Goal: Information Seeking & Learning: Learn about a topic

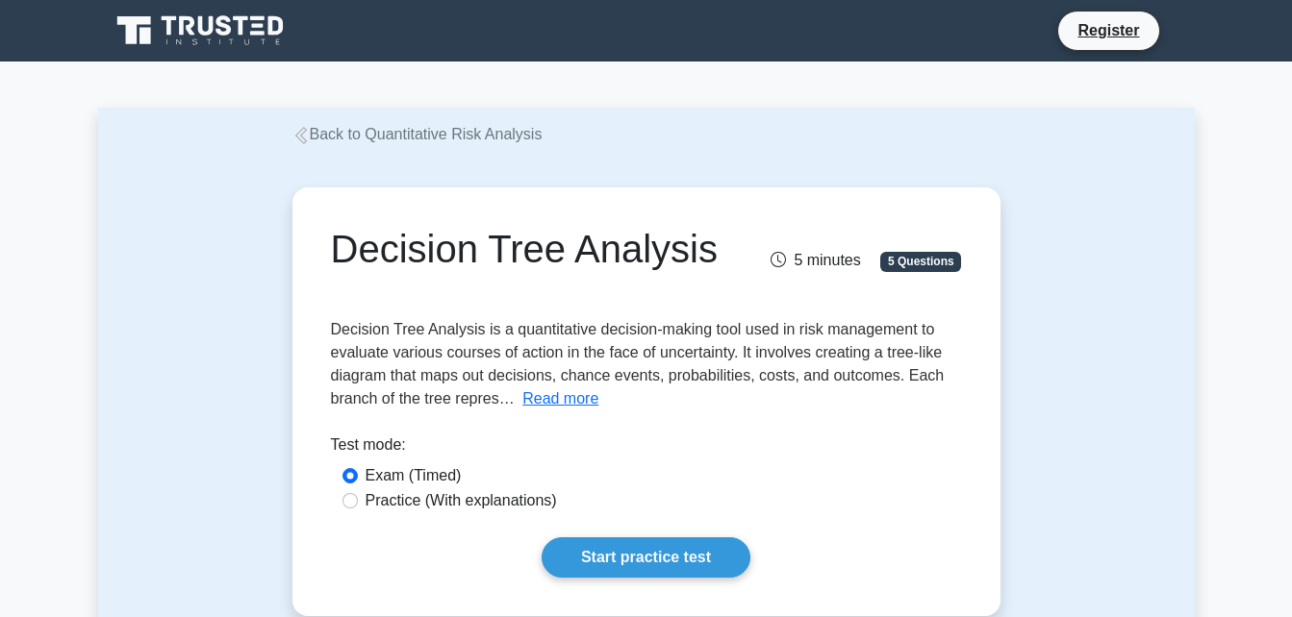
click at [550, 399] on button "Read more" at bounding box center [560, 399] width 76 height 23
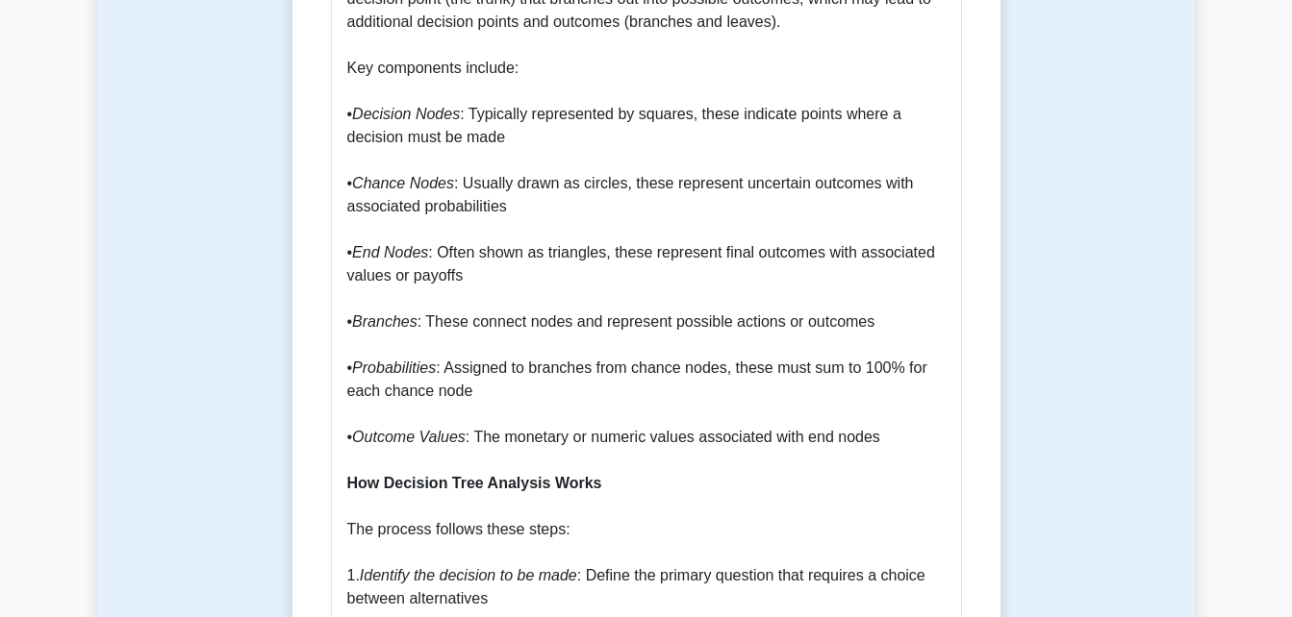
scroll to position [1731, 0]
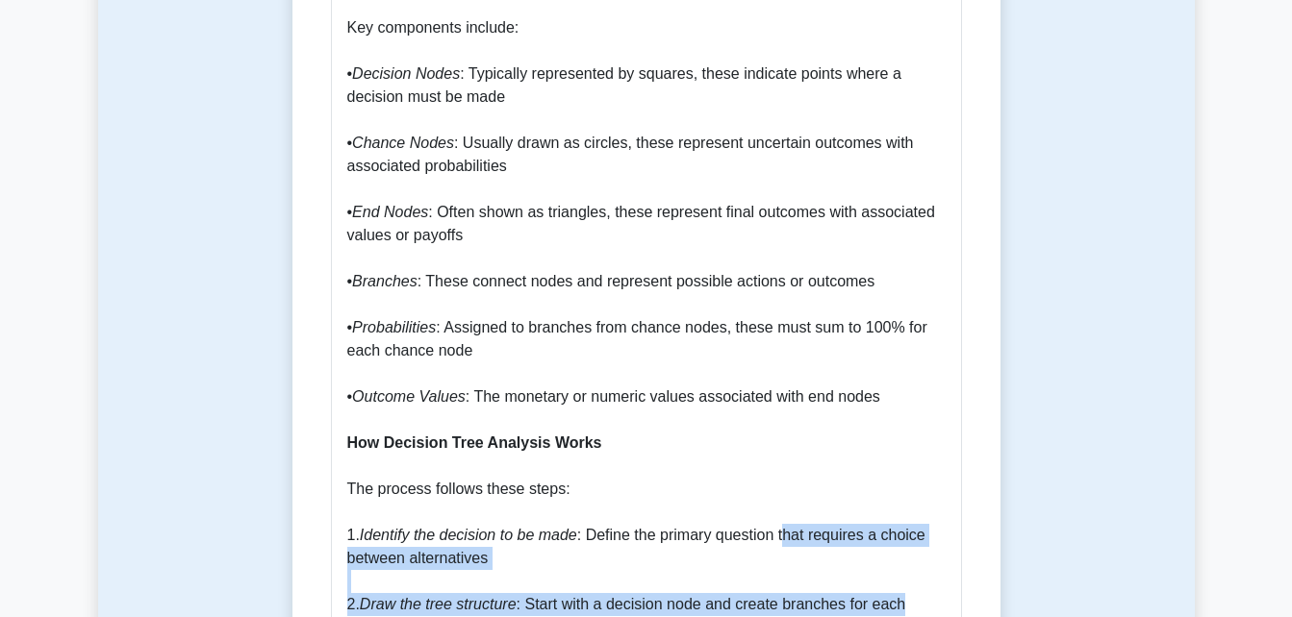
drag, startPoint x: 1309, startPoint y: 606, endPoint x: 1309, endPoint y: 628, distance: 22.1
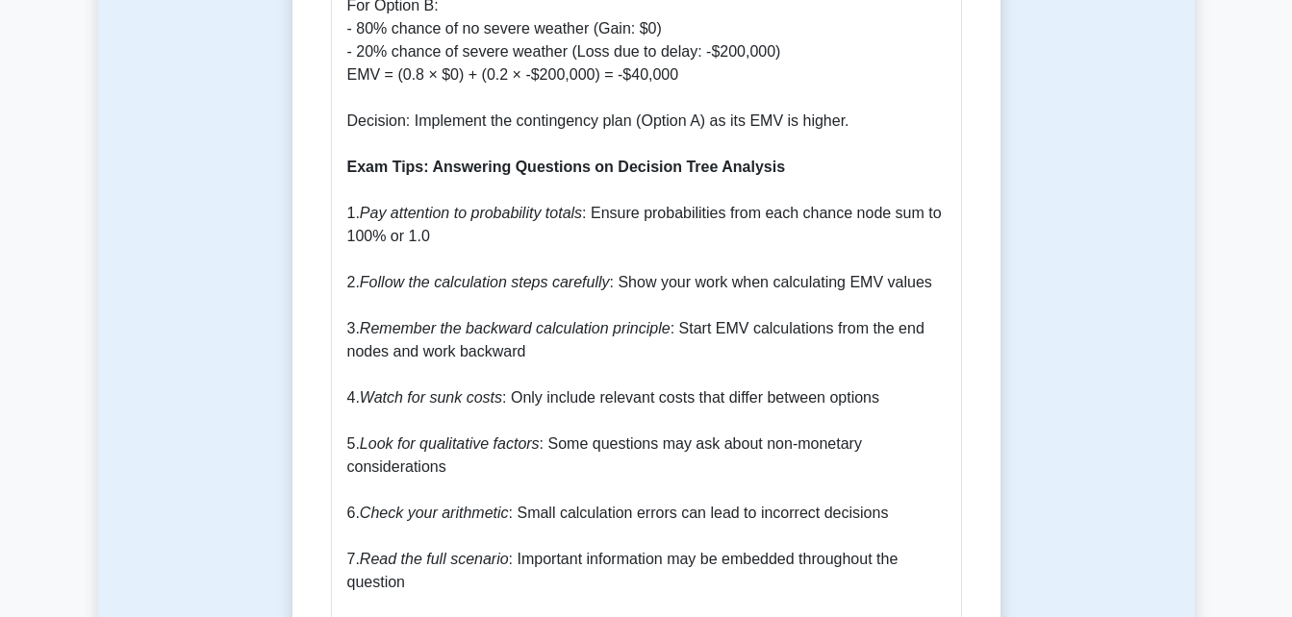
scroll to position [3206, 0]
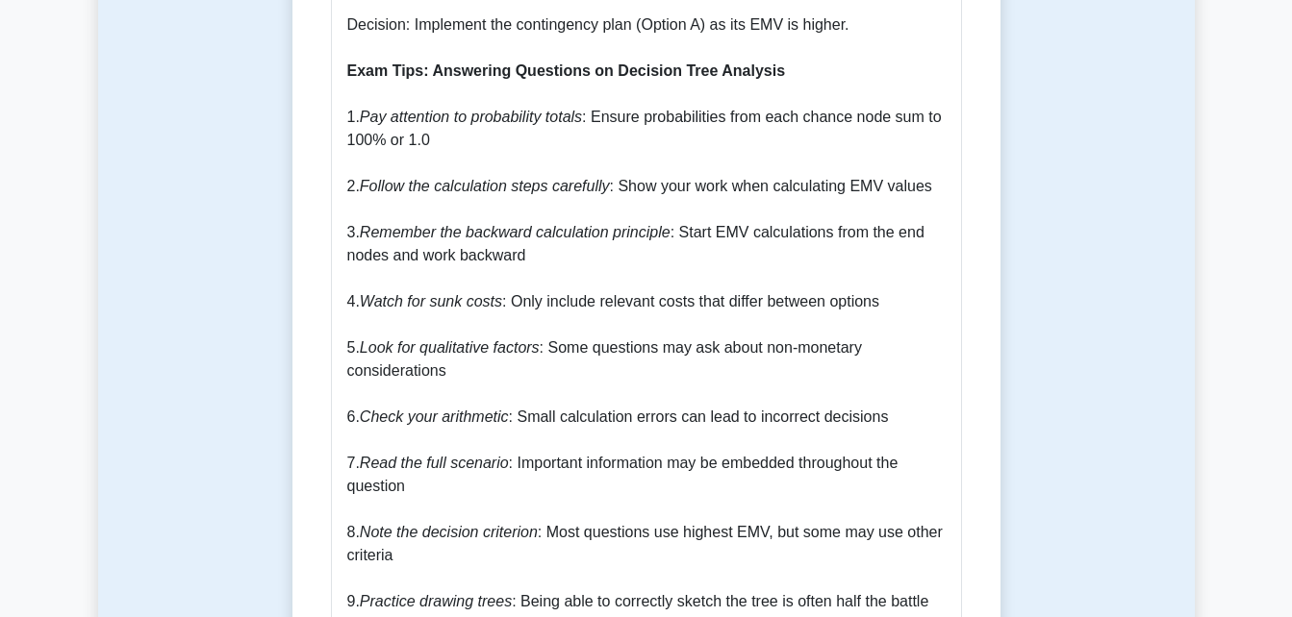
drag, startPoint x: 485, startPoint y: 430, endPoint x: 474, endPoint y: 467, distance: 39.0
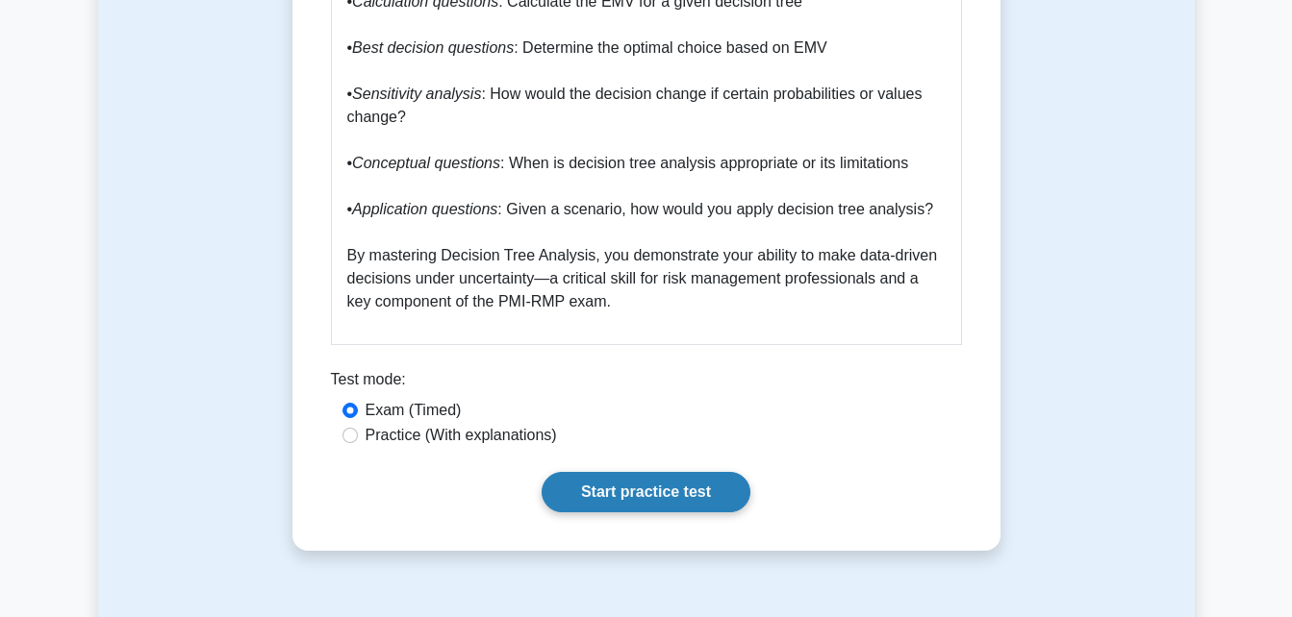
scroll to position [3976, 0]
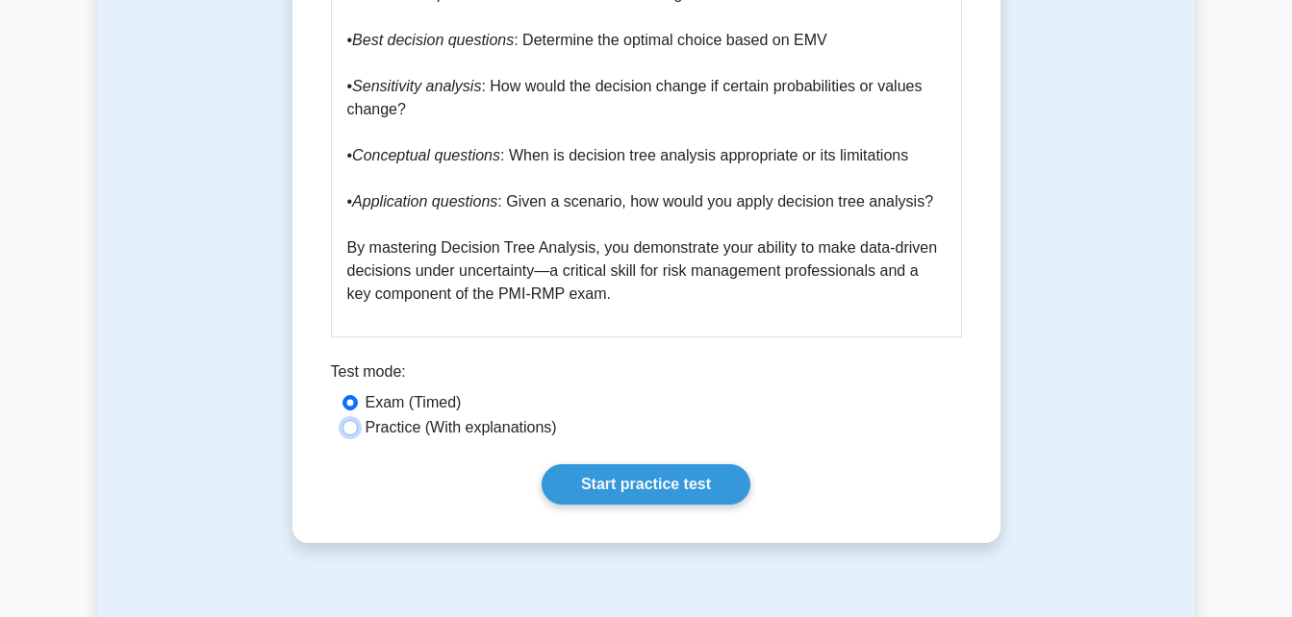
click at [352, 420] on input "Practice (With explanations)" at bounding box center [349, 427] width 15 height 15
radio input "true"
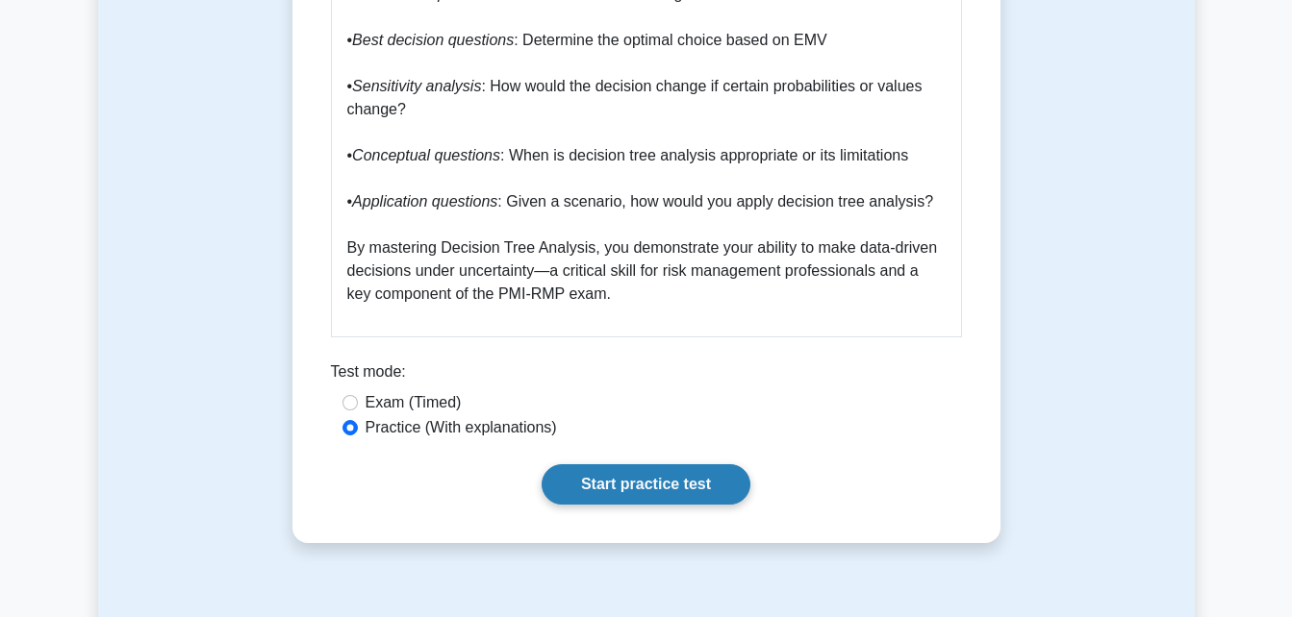
click at [655, 465] on link "Start practice test" at bounding box center [645, 485] width 209 height 40
